Goal: Information Seeking & Learning: Learn about a topic

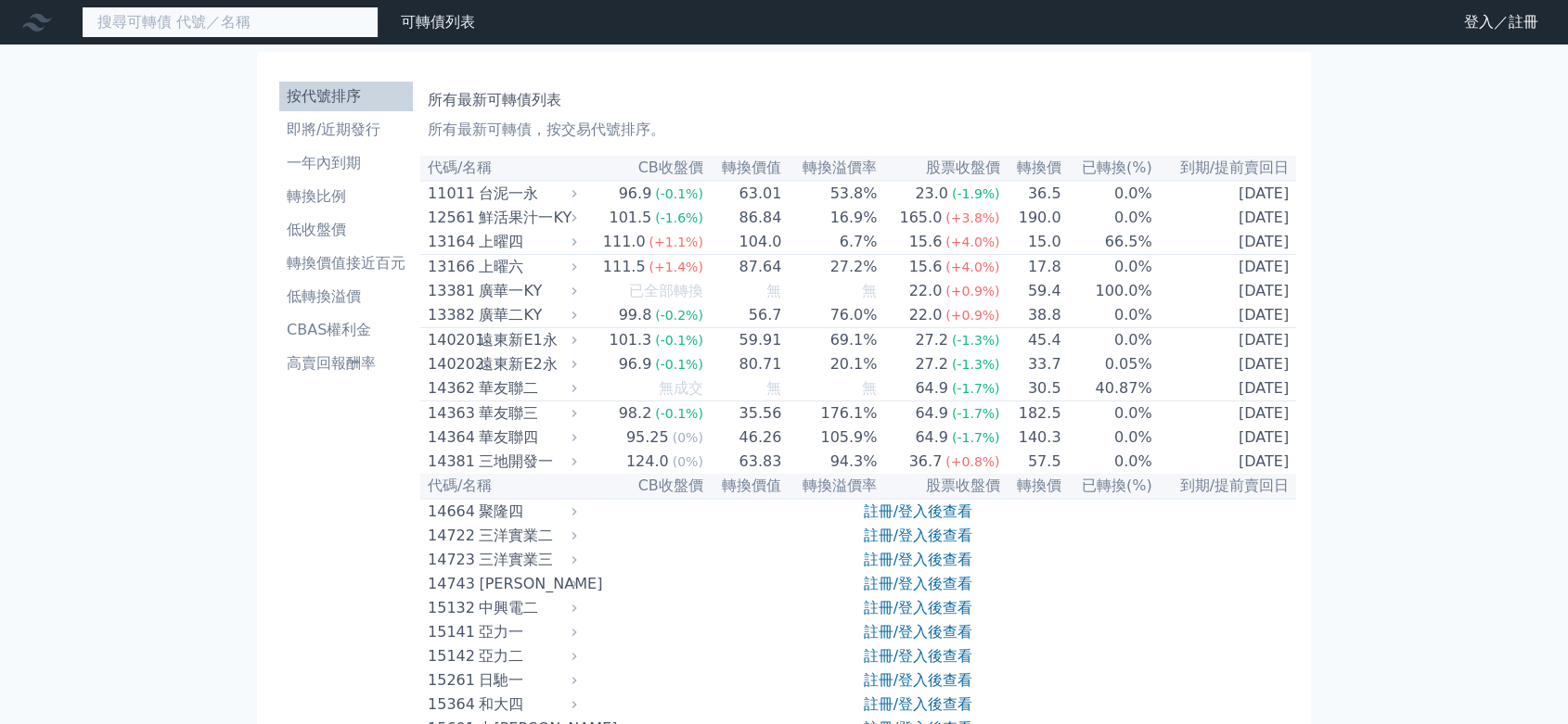
click at [289, 20] on input at bounding box center [230, 22] width 297 height 31
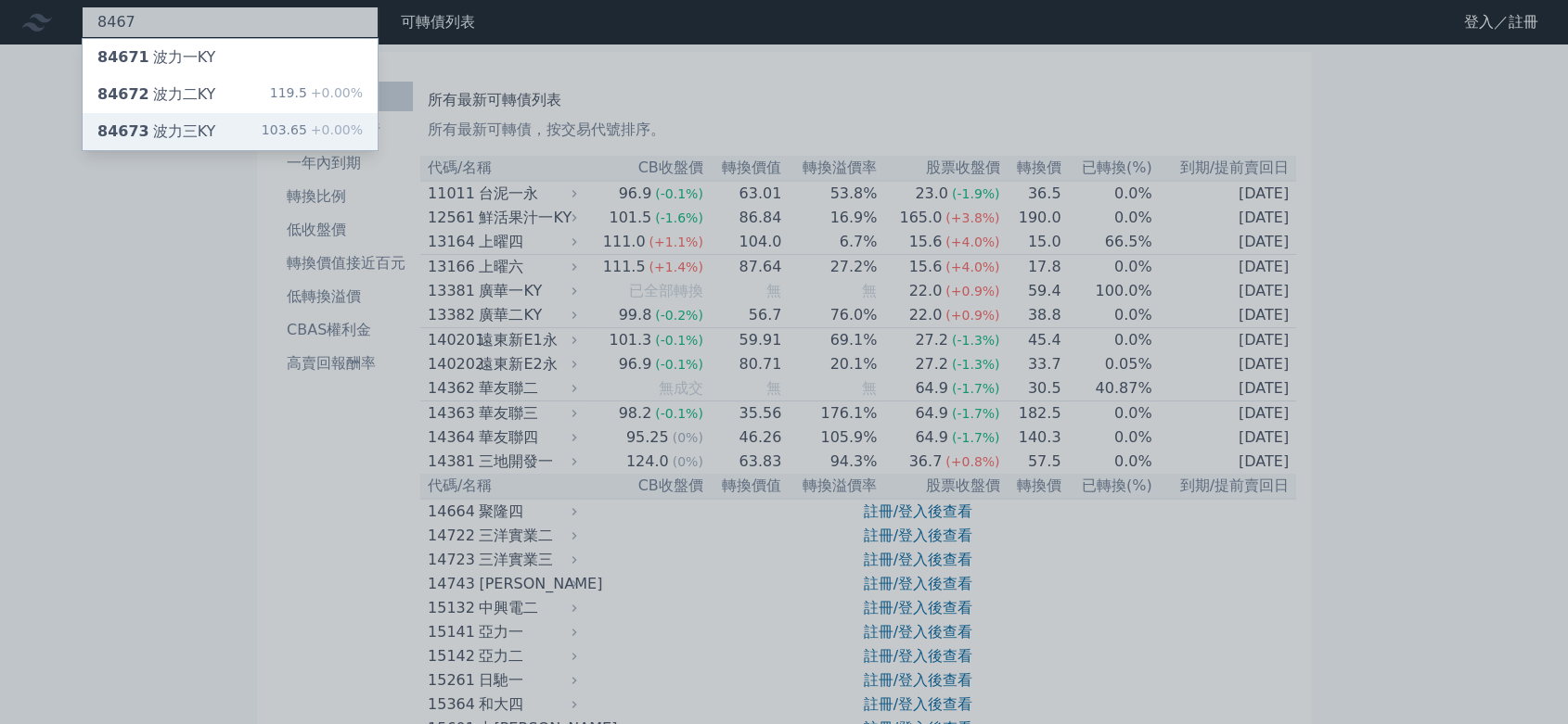
type input "8467"
click at [323, 127] on span "+0.00%" at bounding box center [334, 130] width 56 height 15
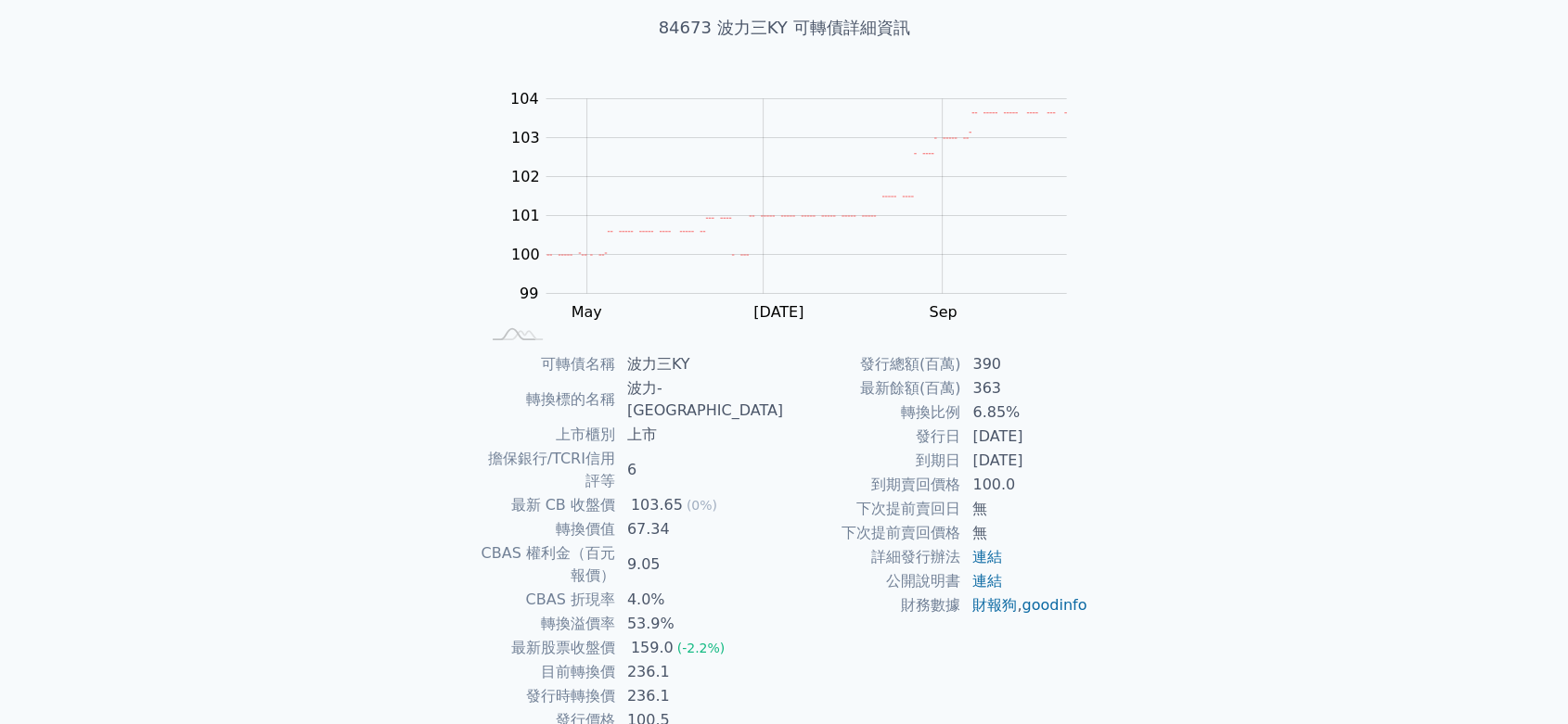
scroll to position [134, 0]
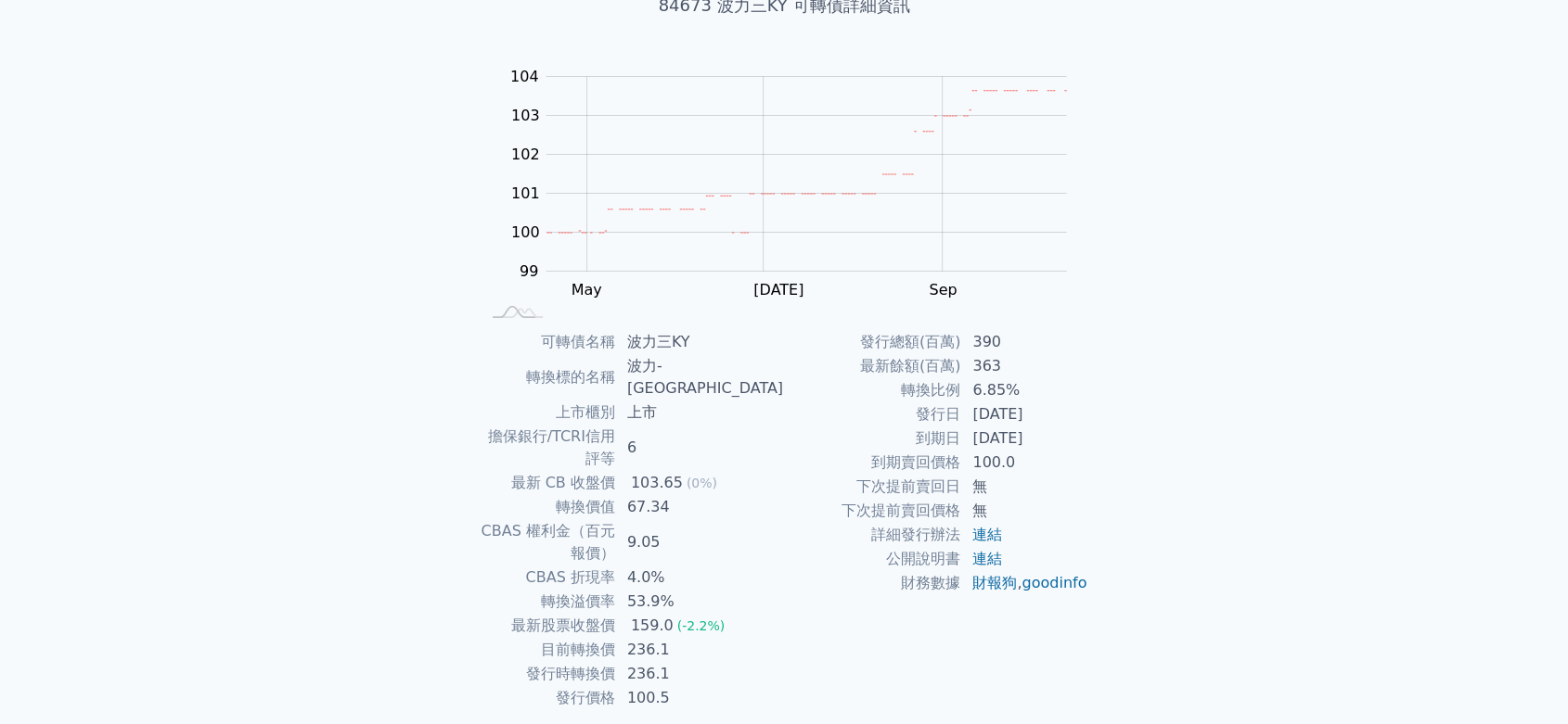
click at [1277, 138] on div "可轉債列表 財務數據 可轉債列表 財務數據 登入／註冊 登入／註冊 可轉債列表 › 84673 波力三KY 84673 波力三KY 可轉債詳細資訊 Zoom …" at bounding box center [784, 328] width 1568 height 925
drag, startPoint x: 1001, startPoint y: 402, endPoint x: 1015, endPoint y: 426, distance: 27.8
click at [1015, 426] on tbody "發行總額(百萬) 390 最新餘額(百萬) 363 轉換比例 6.85% 發行日 [DATE] 到期日 [DATE] 到期賣回價格 100.0 下次提前賣回日…" at bounding box center [936, 462] width 305 height 265
click at [1198, 416] on div "可轉債列表 財務數據 可轉債列表 財務數據 登入／註冊 登入／註冊 可轉債列表 › 84673 波力三KY 84673 波力三KY 可轉債詳細資訊 Zoom …" at bounding box center [784, 328] width 1568 height 925
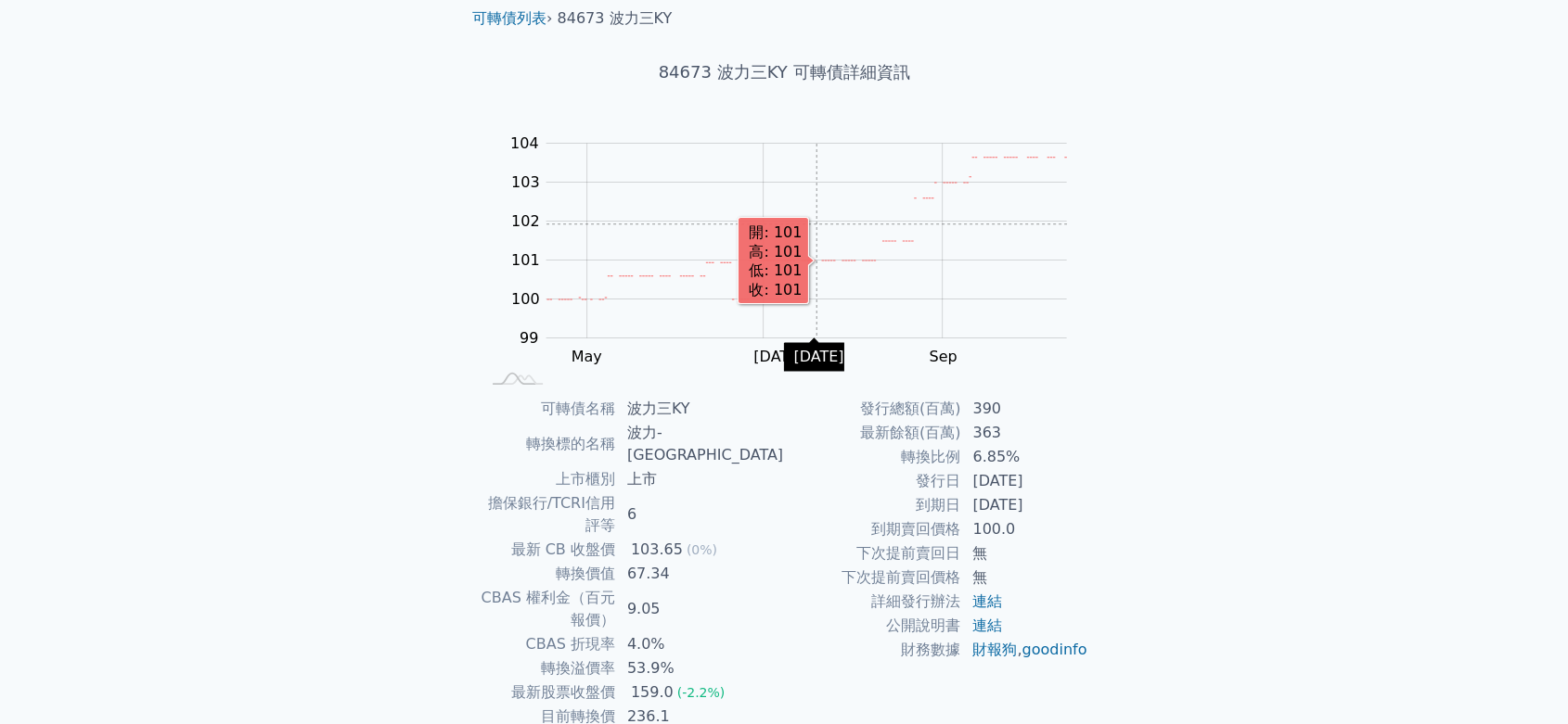
scroll to position [0, 0]
